Goal: Task Accomplishment & Management: Use online tool/utility

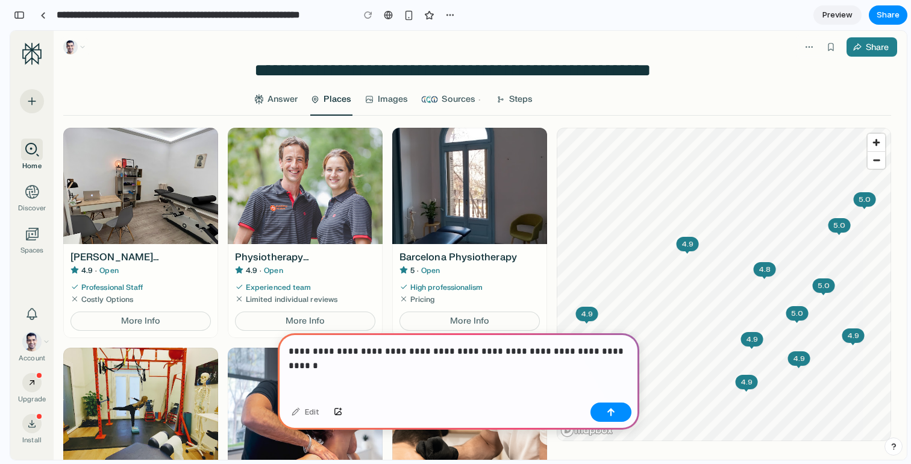
click at [317, 354] on p "**********" at bounding box center [459, 351] width 340 height 14
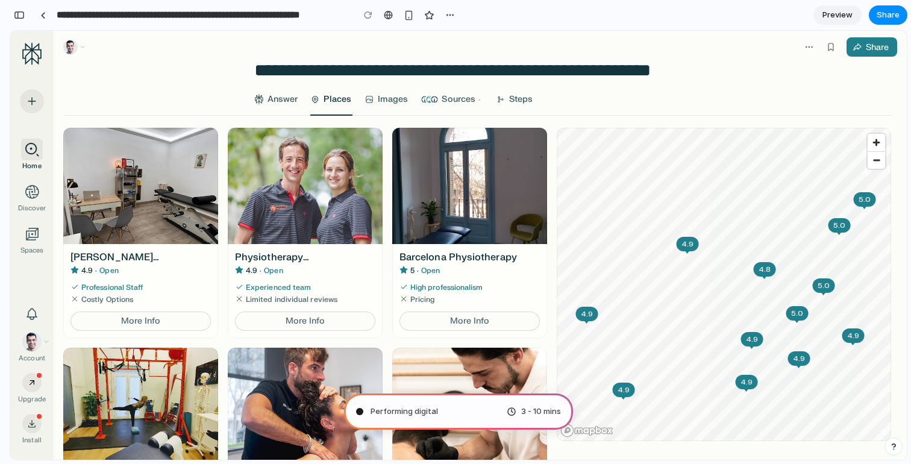
type input "**********"
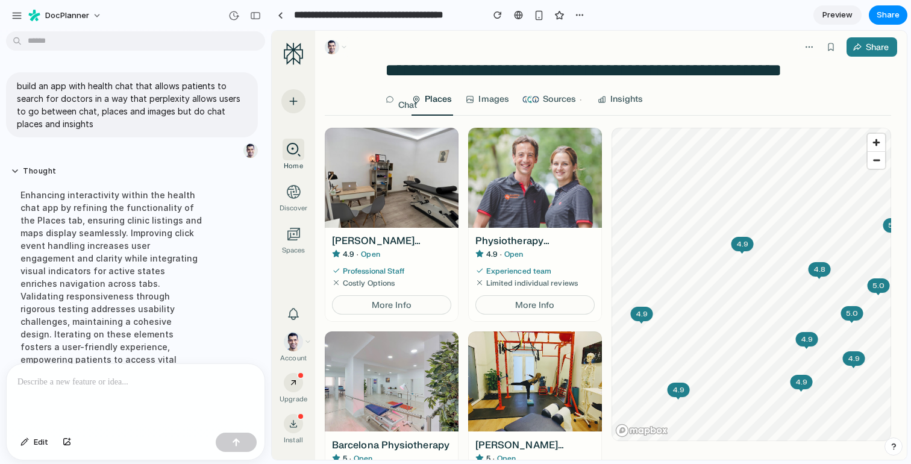
scroll to position [227, 0]
